Goal: Task Accomplishment & Management: Manage account settings

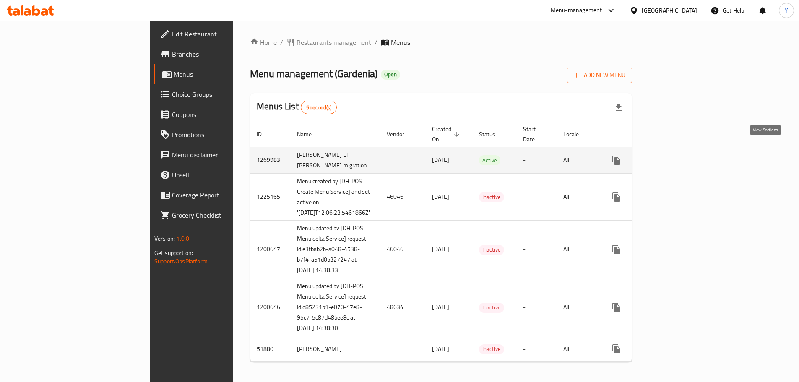
click at [682, 155] on icon "enhanced table" at bounding box center [677, 160] width 10 height 10
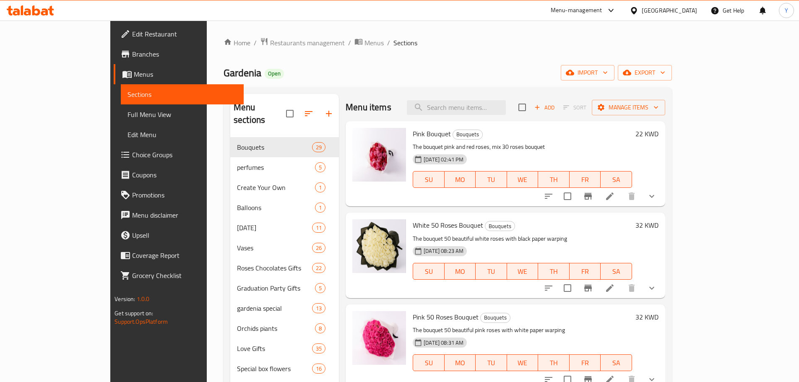
click at [498, 143] on p "The bouquet pink and red roses, mix 30 roses bouquet" at bounding box center [522, 147] width 219 height 10
click at [662, 196] on button "show more" at bounding box center [651, 196] width 20 height 20
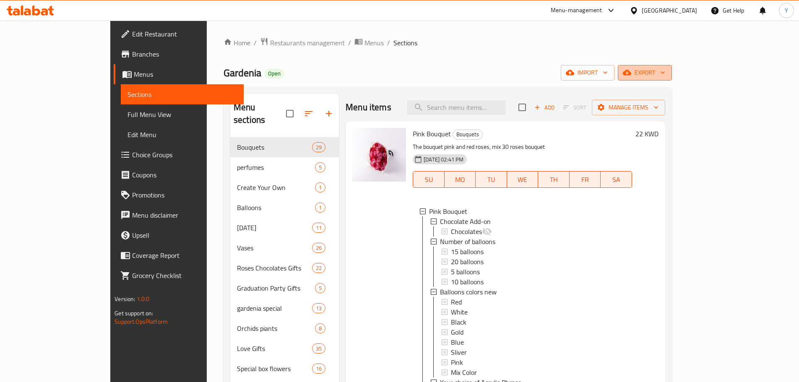
click at [665, 76] on span "export" at bounding box center [644, 72] width 41 height 10
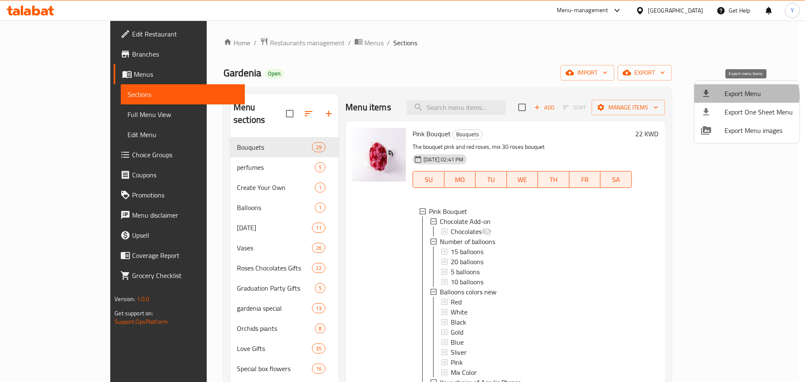
click at [743, 96] on span "Export Menu" at bounding box center [758, 93] width 68 height 10
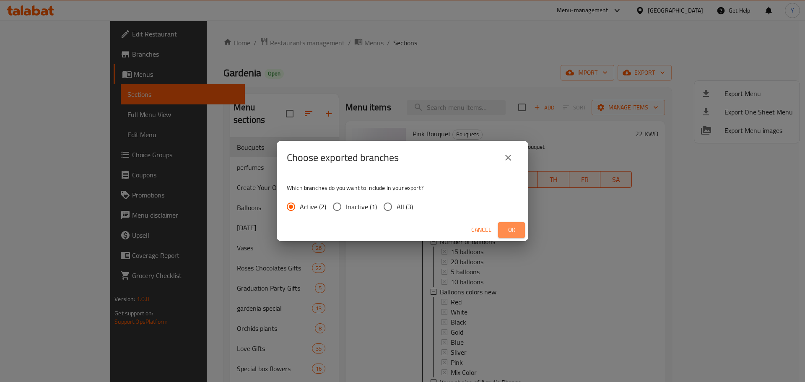
click at [509, 226] on span "Ok" at bounding box center [511, 230] width 13 height 10
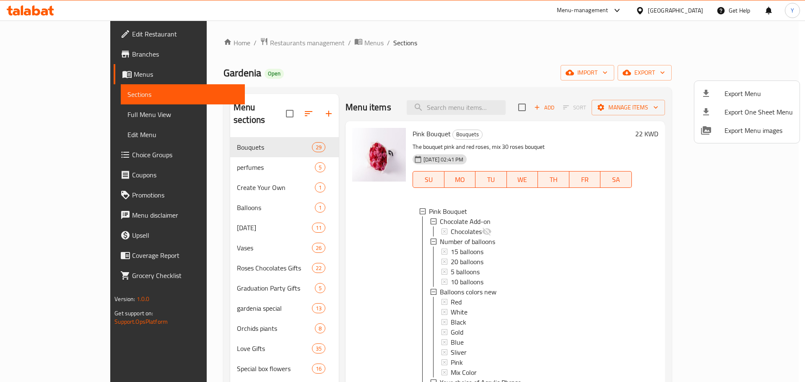
click at [510, 89] on div at bounding box center [402, 191] width 805 height 382
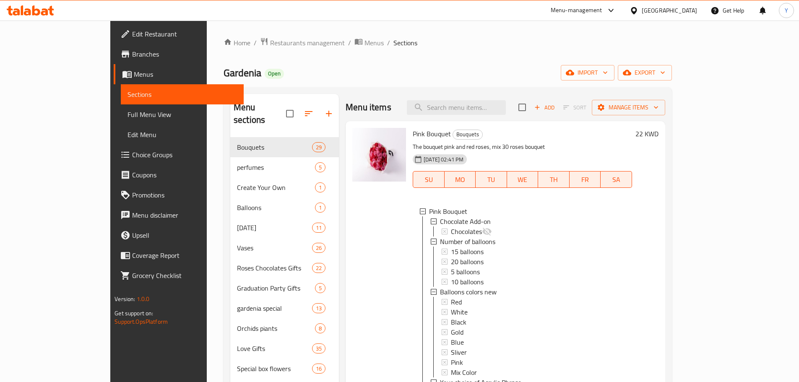
click at [510, 89] on div "Menu sections Bouquets 29 perfumes 5 Create Your Own 1 Balloons 1 Father's Day …" at bounding box center [447, 328] width 448 height 483
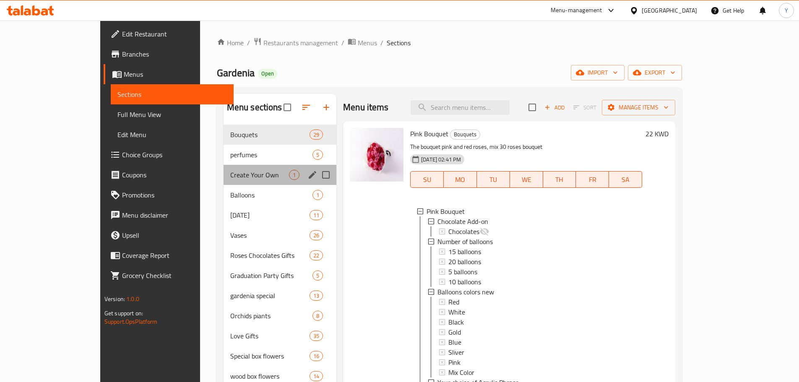
click at [226, 167] on div "Create Your Own 1" at bounding box center [279, 175] width 113 height 20
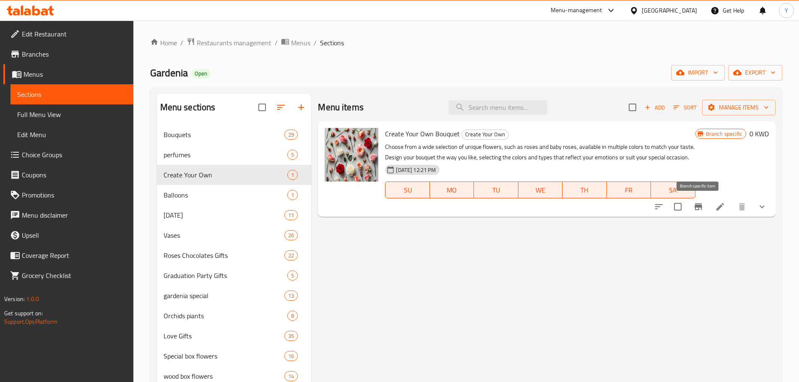
click at [697, 211] on icon "Branch-specific-item" at bounding box center [698, 207] width 10 height 10
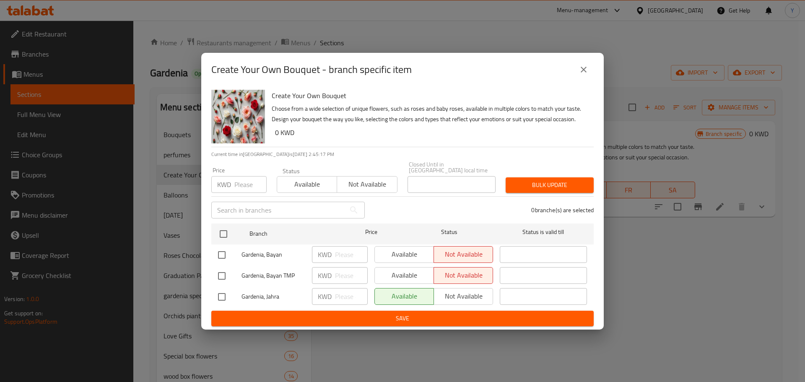
click at [443, 288] on div "Available Not available" at bounding box center [433, 296] width 119 height 17
click at [451, 291] on div "Available Not available" at bounding box center [433, 296] width 119 height 17
click at [584, 68] on icon "close" at bounding box center [584, 70] width 10 height 10
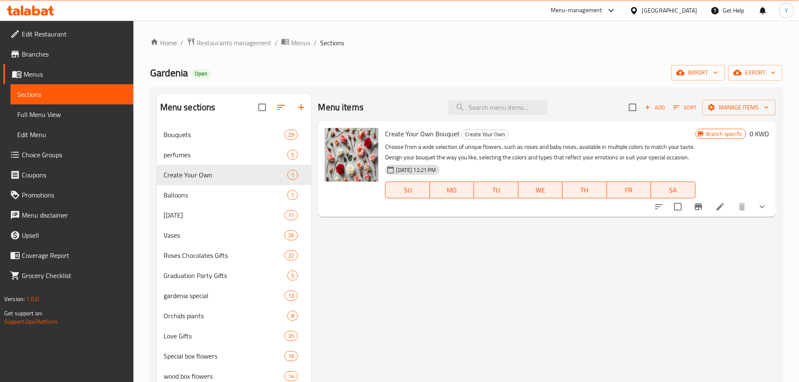
click at [572, 69] on div "Gardenia Open import export" at bounding box center [466, 73] width 632 height 16
click at [470, 110] on input "search" at bounding box center [497, 107] width 99 height 15
paste input "Hand Bouquet 34"
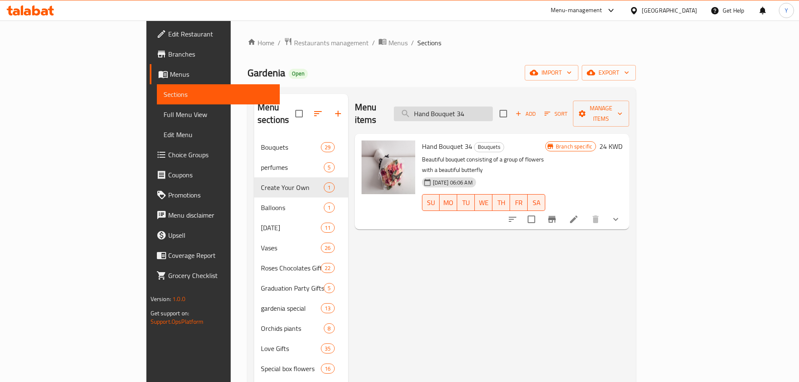
click at [493, 106] on input "Hand Bouquet 34" at bounding box center [443, 113] width 99 height 15
paste input "باقة"
click at [493, 106] on input "باقة 4" at bounding box center [443, 113] width 99 height 15
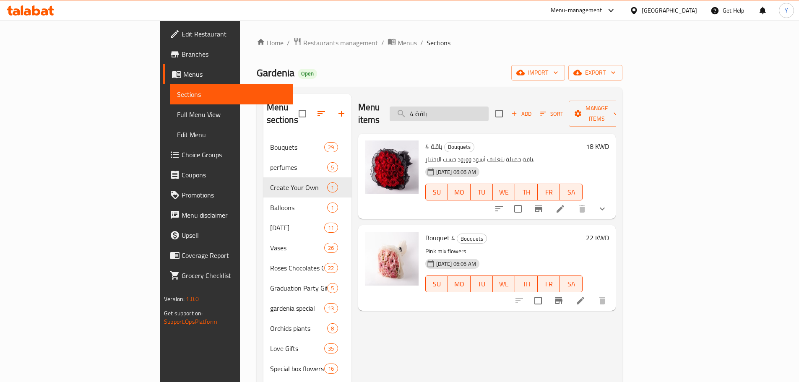
click at [488, 111] on input "باقة 4" at bounding box center [438, 113] width 99 height 15
paste input "5 Pcs Lilium Bouquet"
click at [488, 111] on input "5 Pcs Lilium Bouquet" at bounding box center [438, 113] width 99 height 15
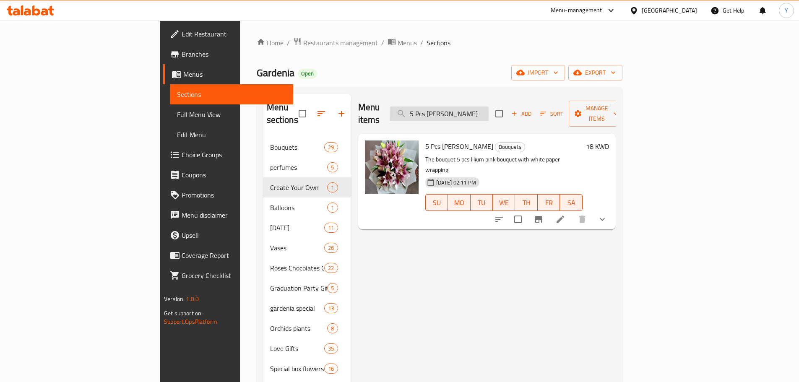
click at [488, 112] on input "5 Pcs Lilium Bouquet" at bounding box center [438, 113] width 99 height 15
paste input "Vasa14"
click at [488, 112] on input "5 Pcs Lilium Bouquet" at bounding box center [438, 113] width 99 height 15
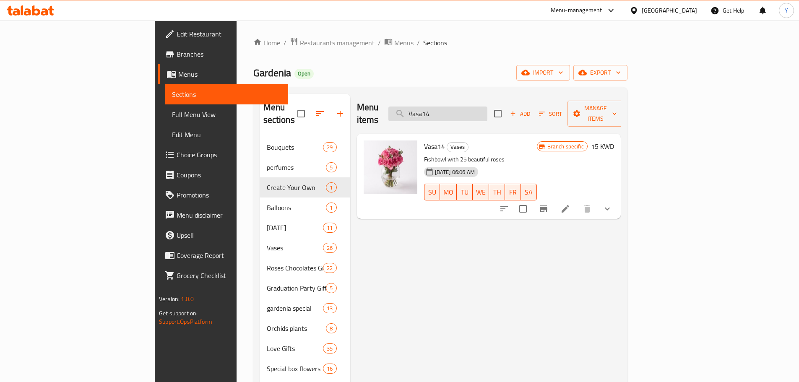
click at [487, 113] on input "Vasa14" at bounding box center [437, 113] width 99 height 15
paste input "50 Roses Vasa"
click at [487, 113] on input "50 Roses Vasa" at bounding box center [437, 113] width 99 height 15
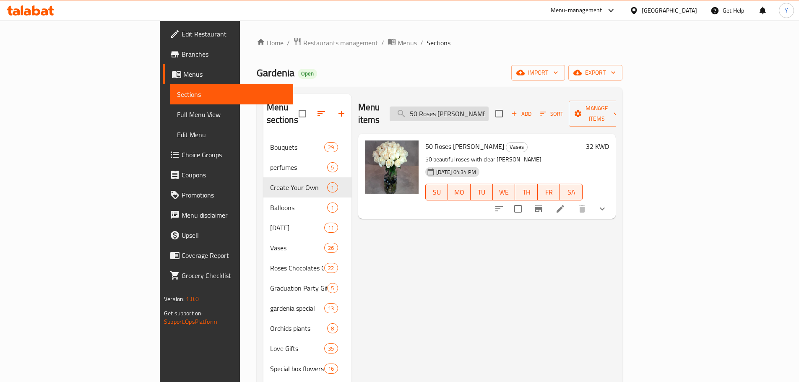
click at [488, 106] on input "50 Roses Vasa" at bounding box center [438, 113] width 99 height 15
paste input "V13"
click at [488, 106] on input "V13" at bounding box center [438, 113] width 99 height 15
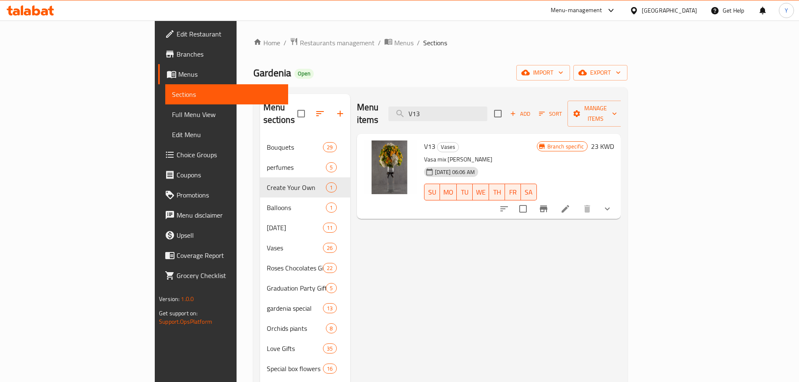
type input "V13"
click at [617, 202] on button "show more" at bounding box center [607, 209] width 20 height 20
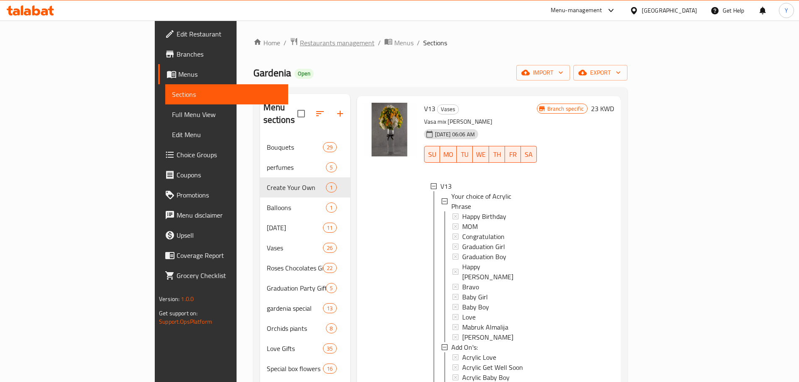
click at [300, 39] on span "Restaurants management" at bounding box center [337, 43] width 75 height 10
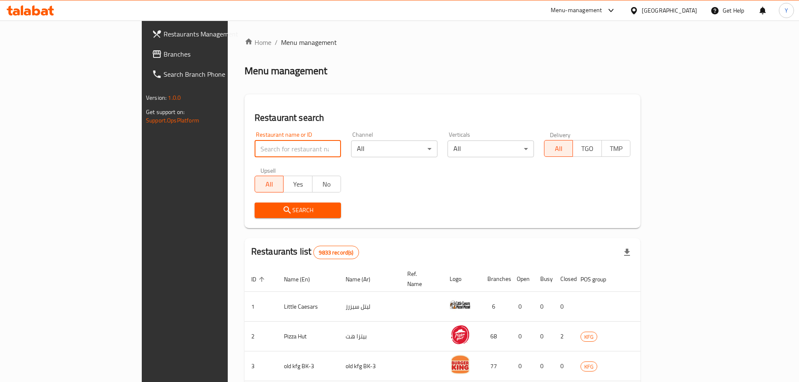
click at [254, 150] on input "search" at bounding box center [297, 148] width 86 height 17
type input "monay"
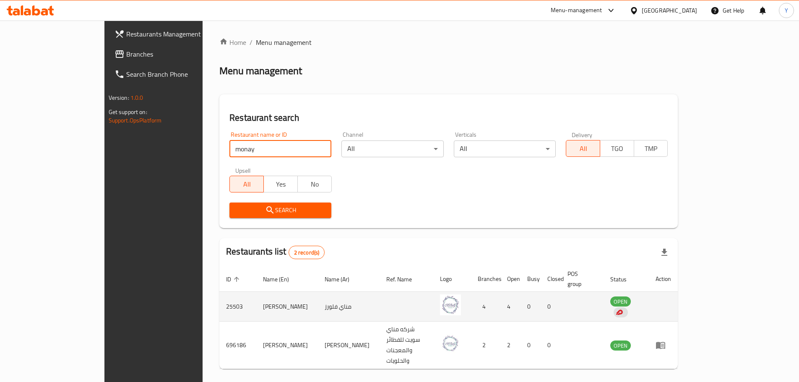
click at [677, 296] on td "enhanced table" at bounding box center [663, 307] width 29 height 30
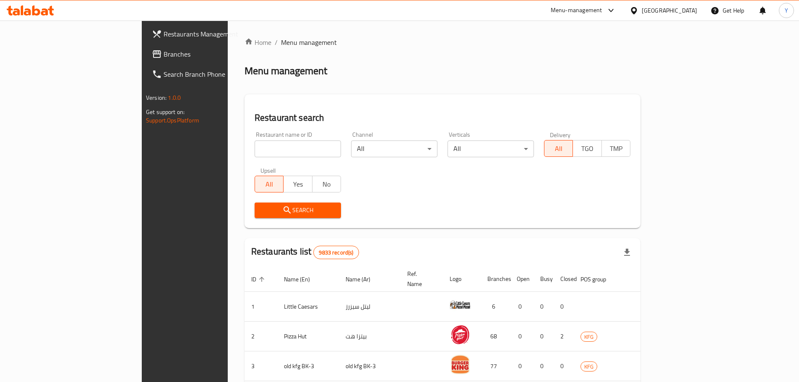
click at [623, 5] on div "Menu-management" at bounding box center [583, 10] width 79 height 20
click at [616, 7] on icon at bounding box center [611, 10] width 10 height 10
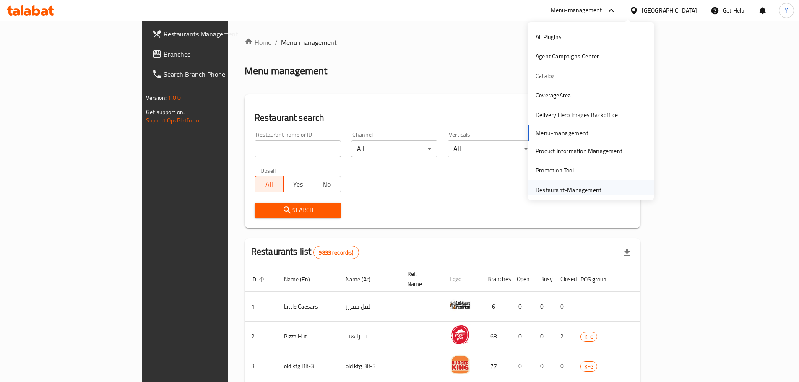
click at [580, 182] on div "Restaurant-Management" at bounding box center [568, 189] width 79 height 19
